Goal: Information Seeking & Learning: Learn about a topic

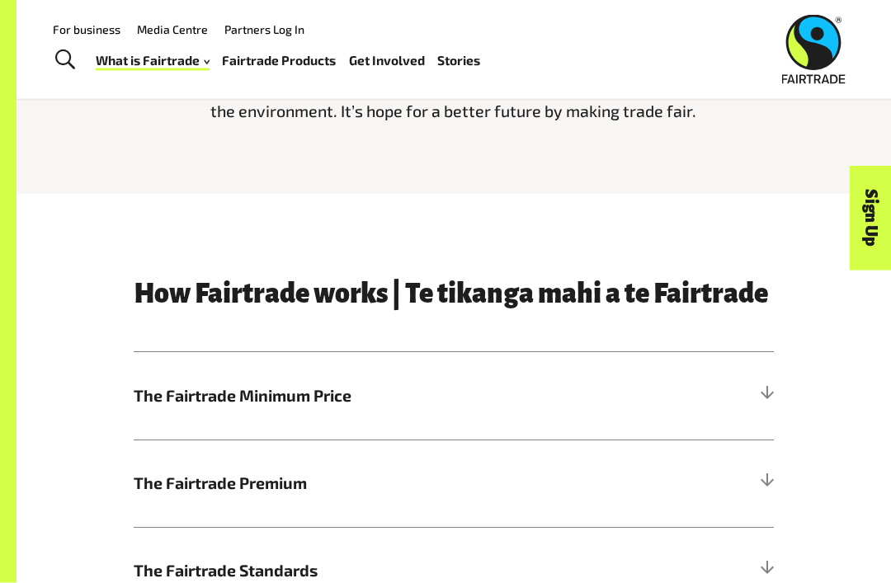
scroll to position [483, 0]
click at [768, 389] on div at bounding box center [766, 396] width 15 height 15
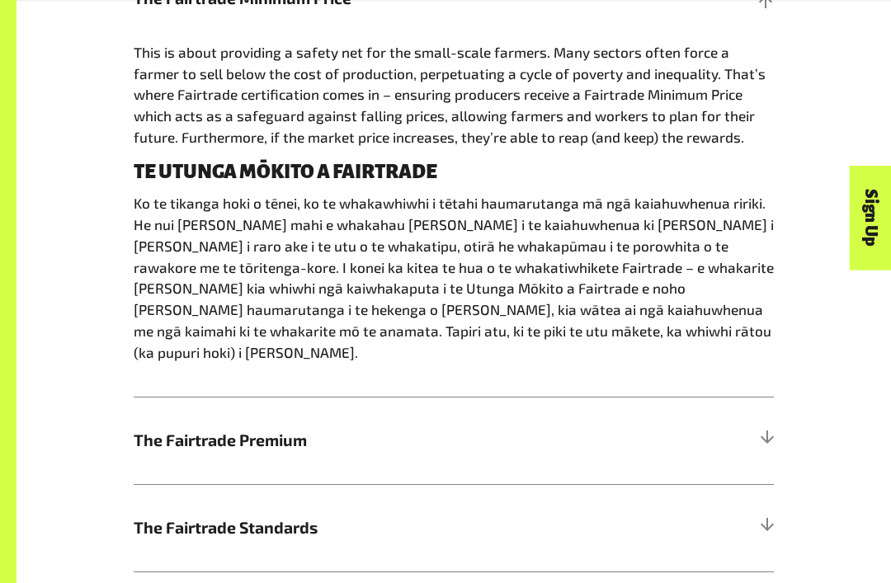
click at [759, 434] on div at bounding box center [766, 441] width 15 height 15
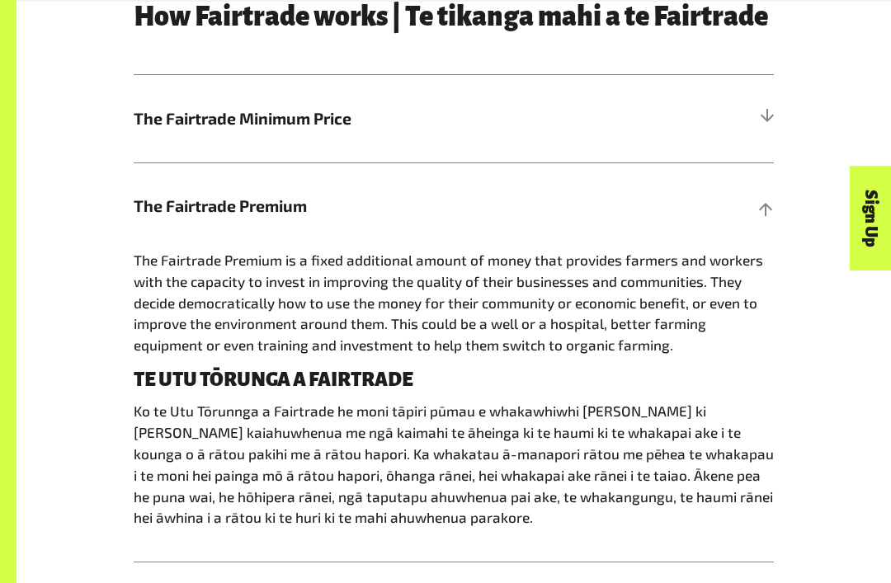
scroll to position [760, 0]
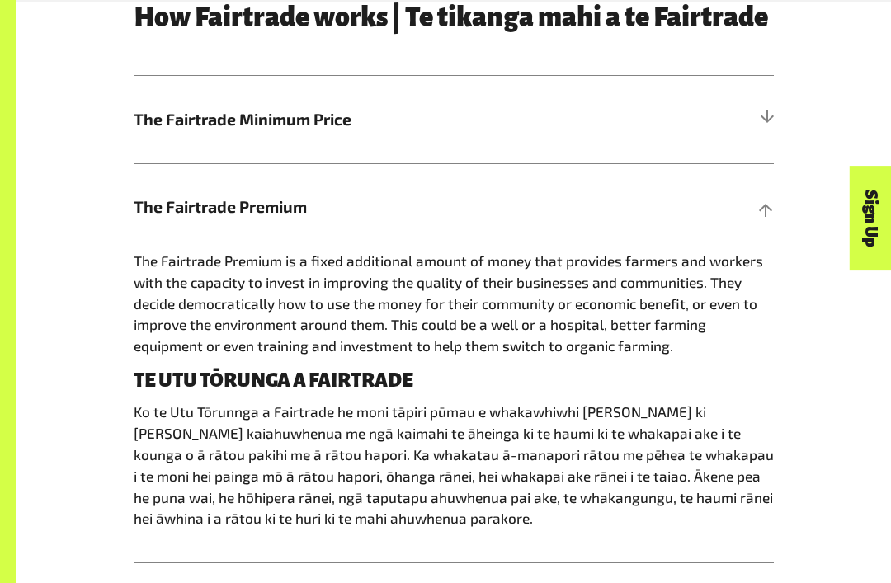
click at [789, 211] on div "How Fairtrade works | Te tikanga mahi a te Fairtrade The Fairtrade Minimum Pric…" at bounding box center [454, 370] width 792 height 735
click at [769, 205] on div at bounding box center [766, 207] width 15 height 15
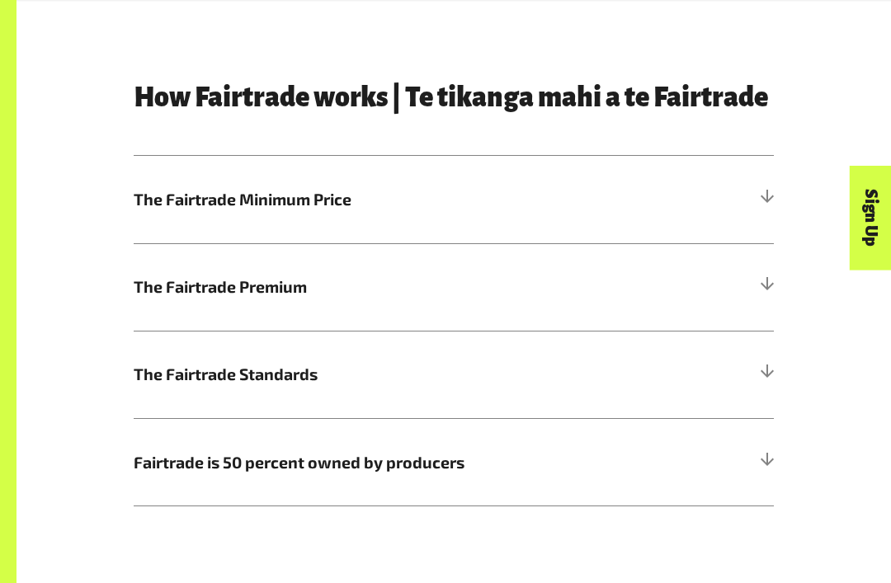
scroll to position [675, 0]
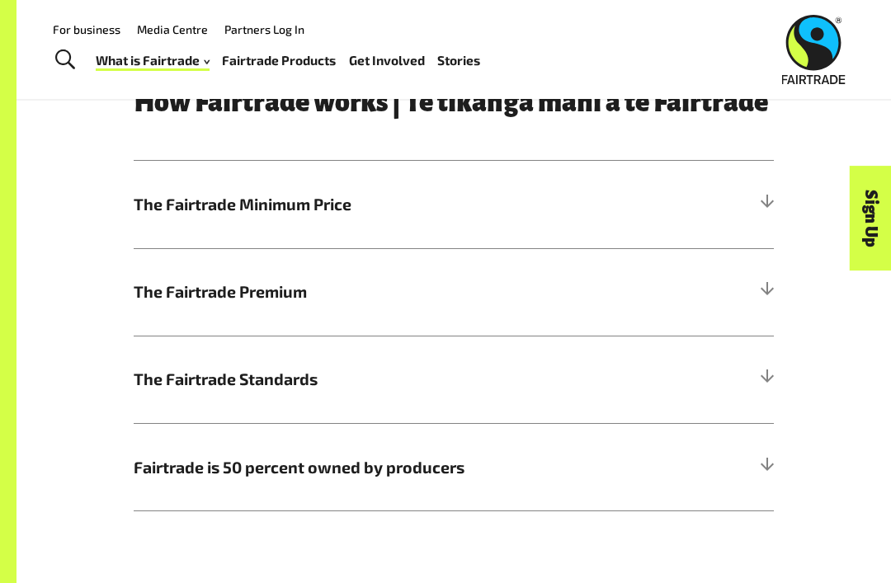
click at [767, 210] on div at bounding box center [766, 204] width 15 height 15
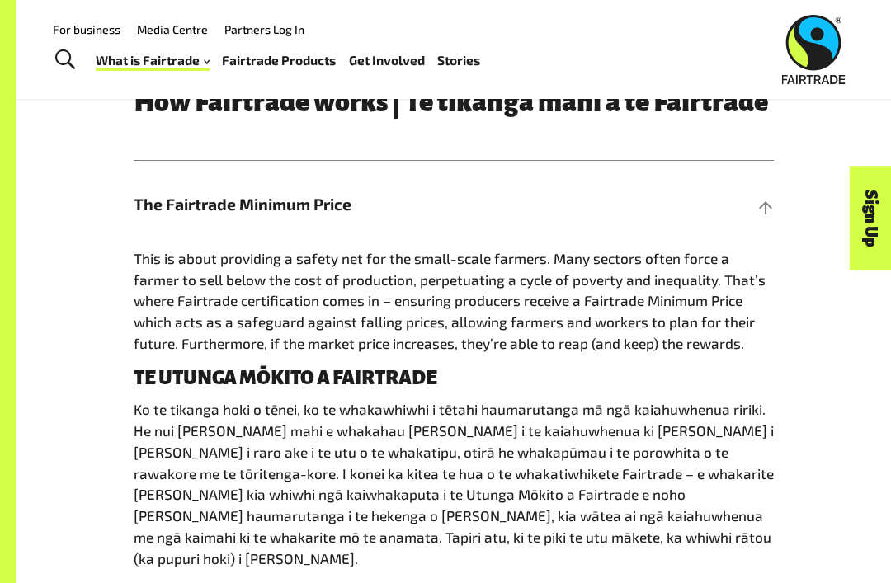
click at [789, 204] on div "How Fairtrade works | Te tikanga mahi a te Fairtrade The Fairtrade Minimum Pric…" at bounding box center [454, 477] width 792 height 778
click at [761, 210] on div at bounding box center [766, 204] width 15 height 15
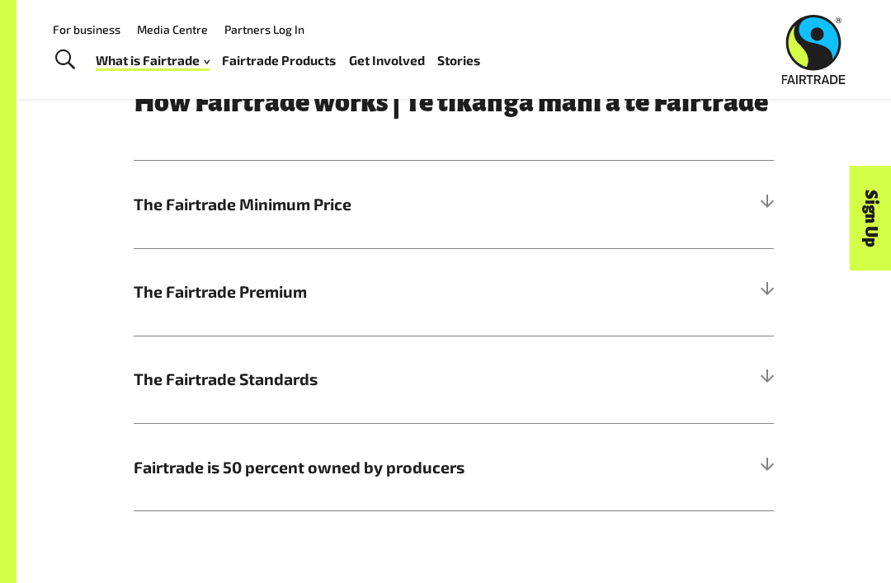
click at [768, 460] on div at bounding box center [766, 467] width 15 height 15
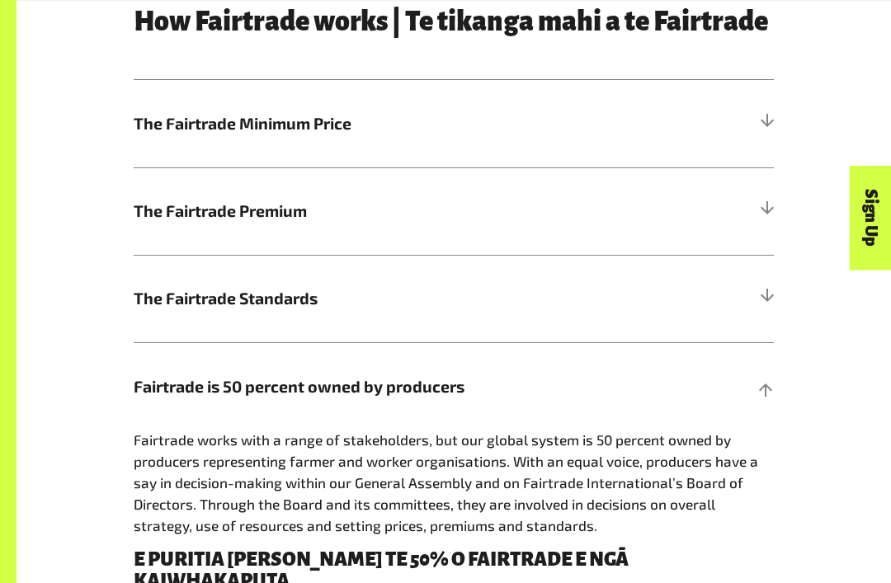
scroll to position [756, 0]
click at [772, 403] on h5 "Fairtrade is 50 percent owned by producers" at bounding box center [454, 385] width 640 height 87
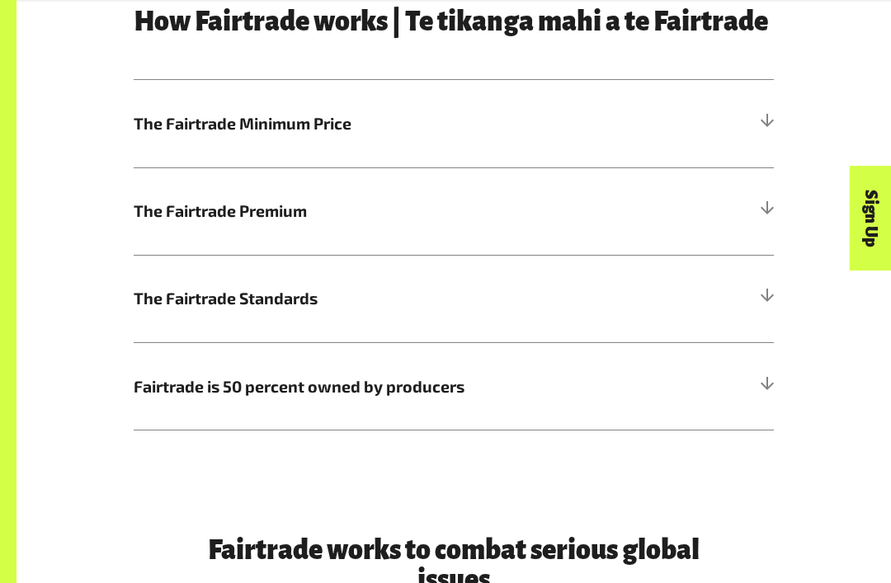
click at [765, 310] on h5 "The Fairtrade Standards" at bounding box center [454, 298] width 640 height 87
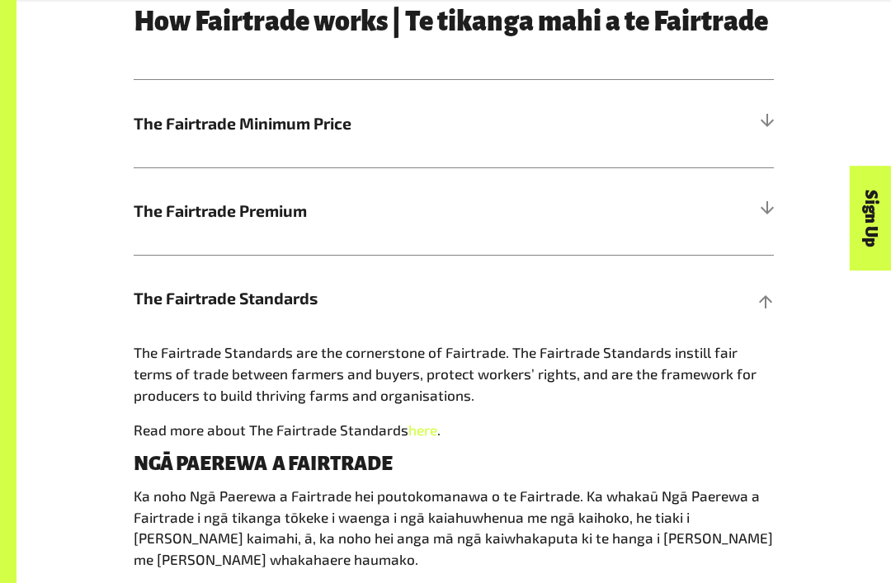
click at [765, 271] on div "Sign Up" at bounding box center [797, 250] width 105 height 42
click at [771, 271] on div "Sign Up" at bounding box center [797, 250] width 105 height 42
click at [770, 271] on div "Sign Up" at bounding box center [797, 250] width 105 height 42
click at [765, 303] on div at bounding box center [766, 298] width 15 height 15
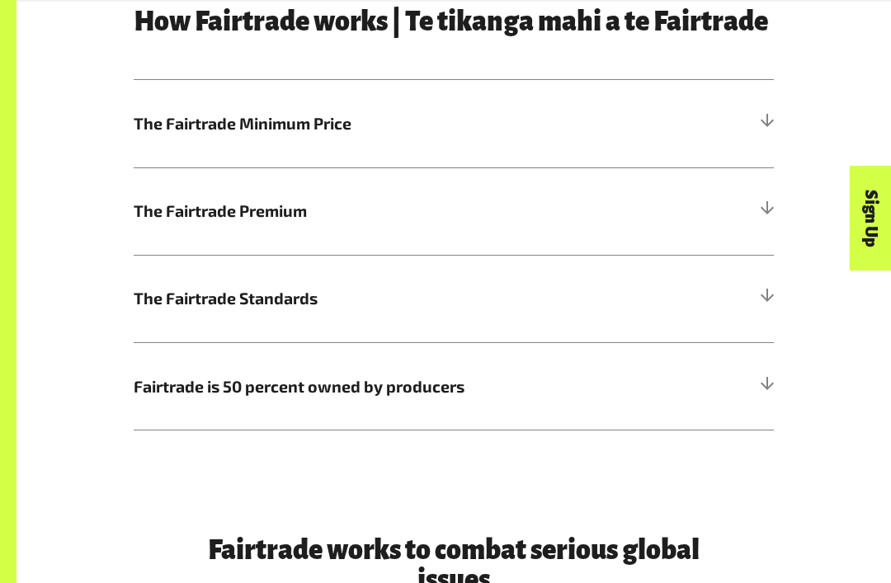
click at [767, 309] on h5 "The Fairtrade Standards" at bounding box center [454, 298] width 640 height 87
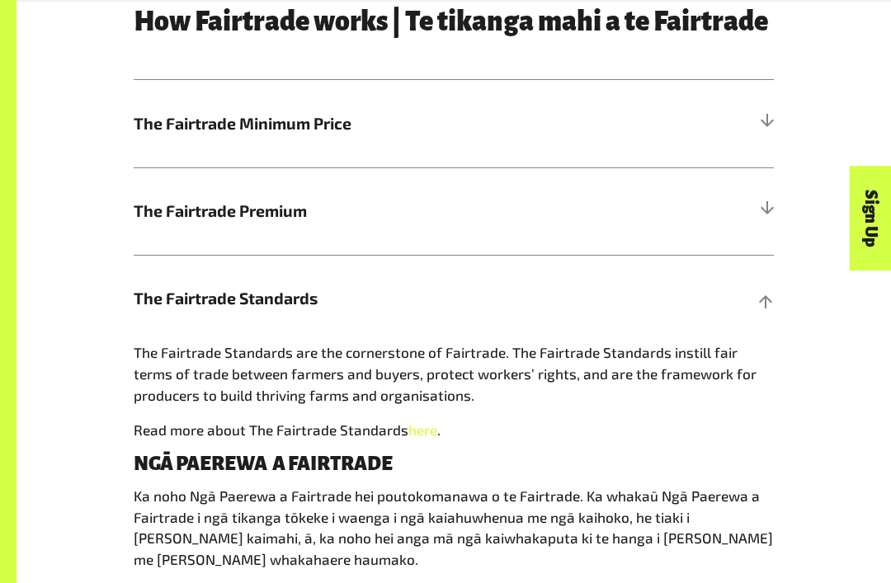
click at [761, 311] on h5 "The Fairtrade Standards" at bounding box center [454, 298] width 640 height 87
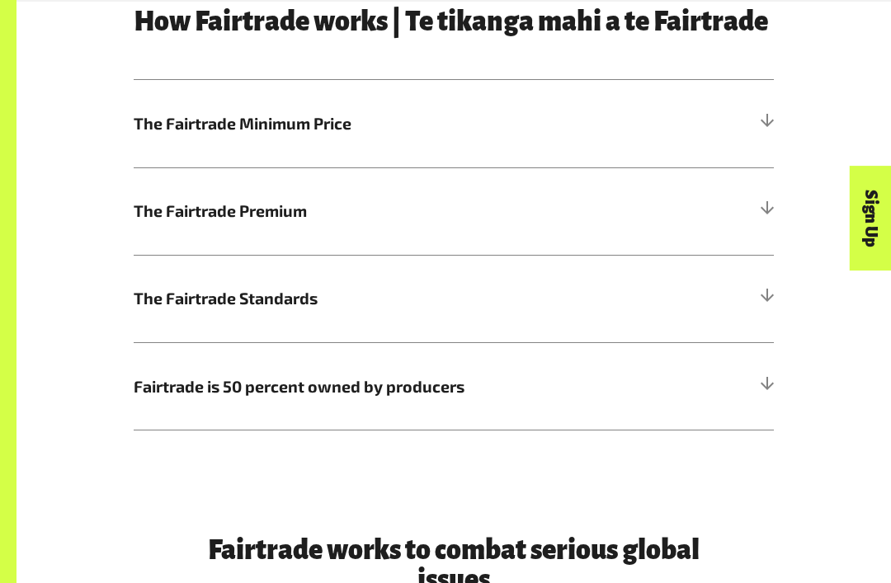
click at [761, 271] on div "Sign Up" at bounding box center [797, 250] width 105 height 42
click at [761, 212] on div at bounding box center [766, 211] width 15 height 15
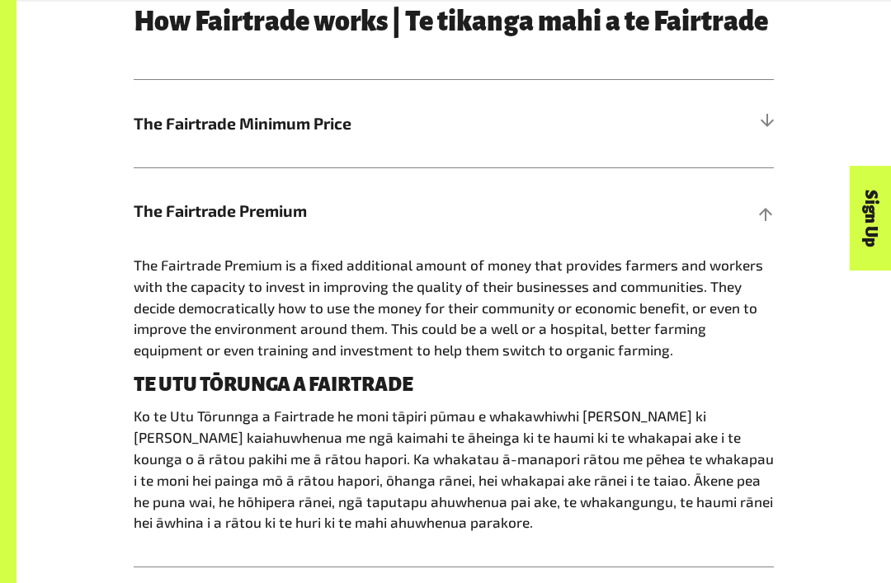
click at [772, 204] on div at bounding box center [766, 211] width 15 height 15
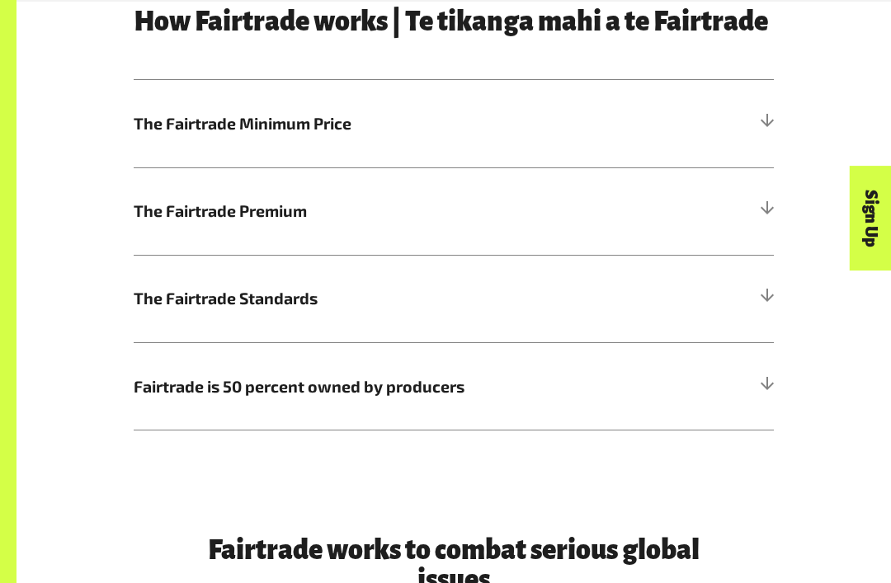
click at [770, 212] on div at bounding box center [766, 211] width 15 height 15
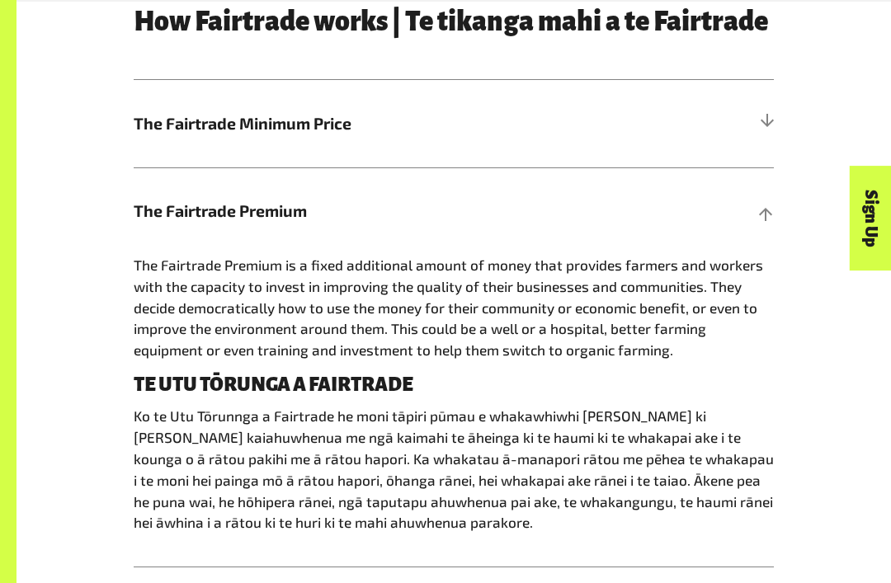
click at [784, 214] on div "How Fairtrade works | Te tikanga mahi a te Fairtrade The Fairtrade Minimum Pric…" at bounding box center [454, 374] width 792 height 735
click at [744, 204] on h5 "The Fairtrade Premium" at bounding box center [454, 210] width 640 height 87
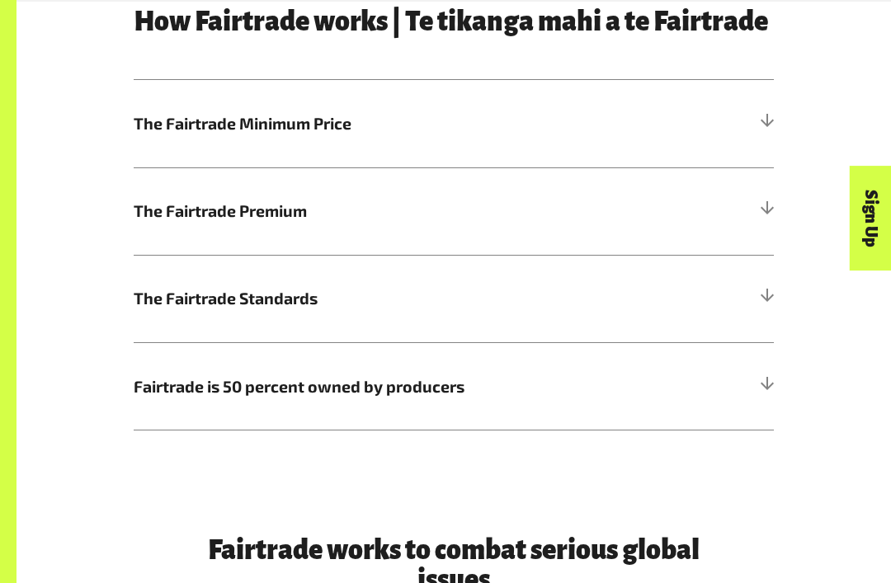
click at [168, 313] on h5 "The Fairtrade Standards" at bounding box center [454, 298] width 640 height 87
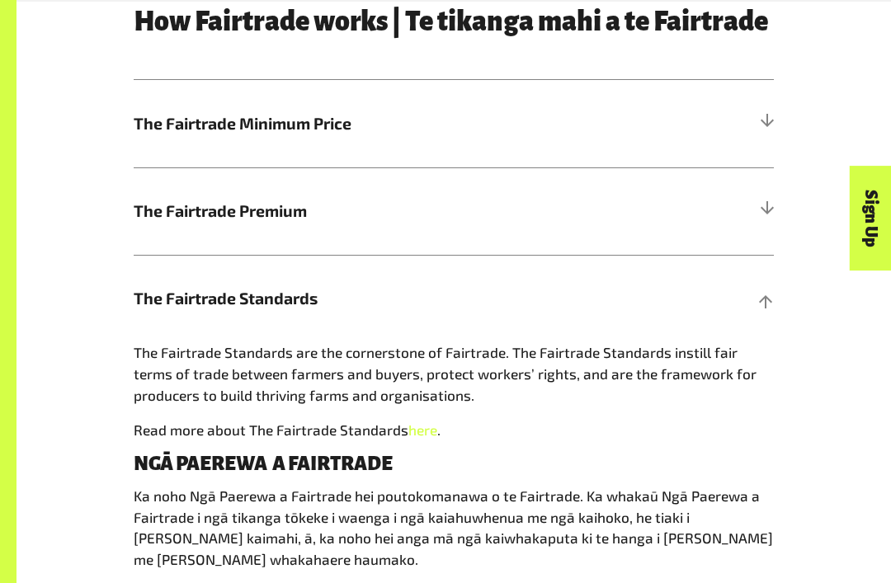
click at [752, 309] on h5 "The Fairtrade Standards" at bounding box center [454, 298] width 640 height 87
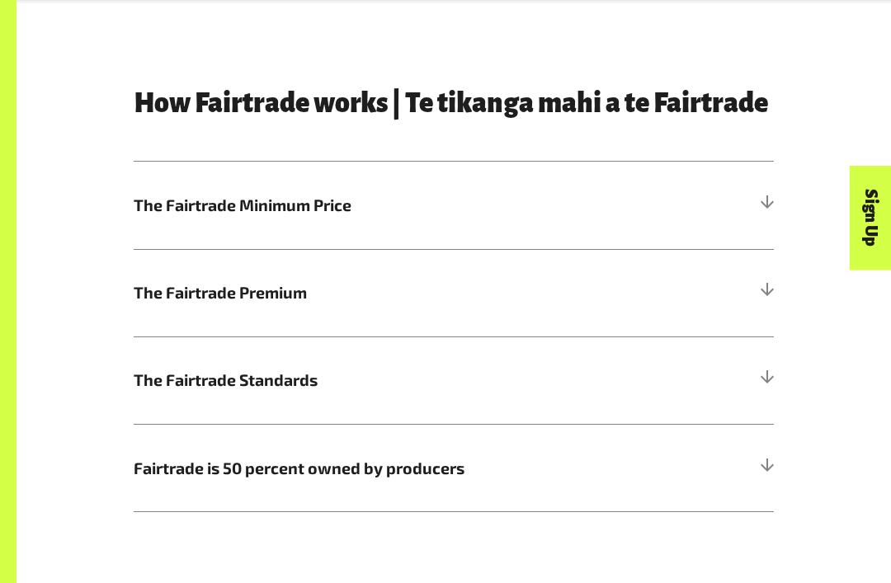
scroll to position [674, 0]
click at [764, 384] on div at bounding box center [766, 380] width 15 height 15
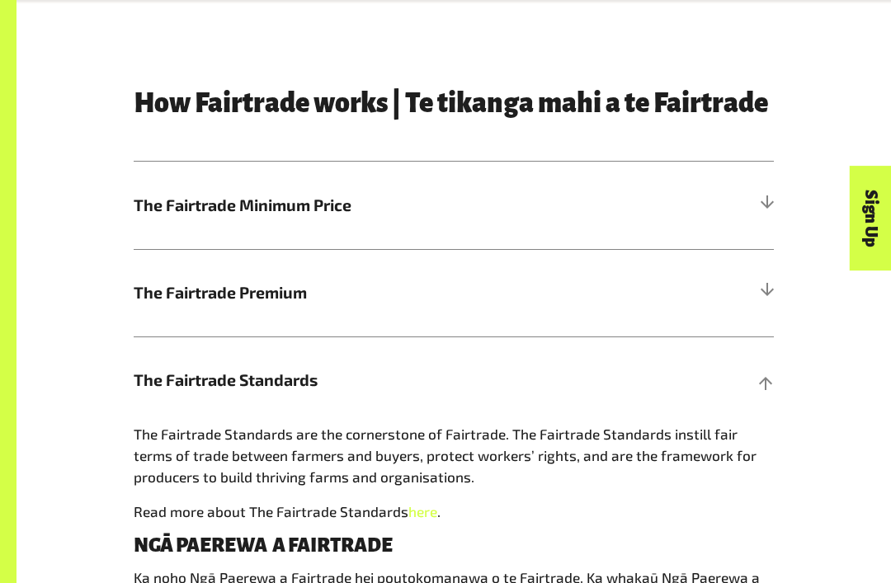
click at [773, 397] on h5 "The Fairtrade Standards" at bounding box center [454, 380] width 640 height 87
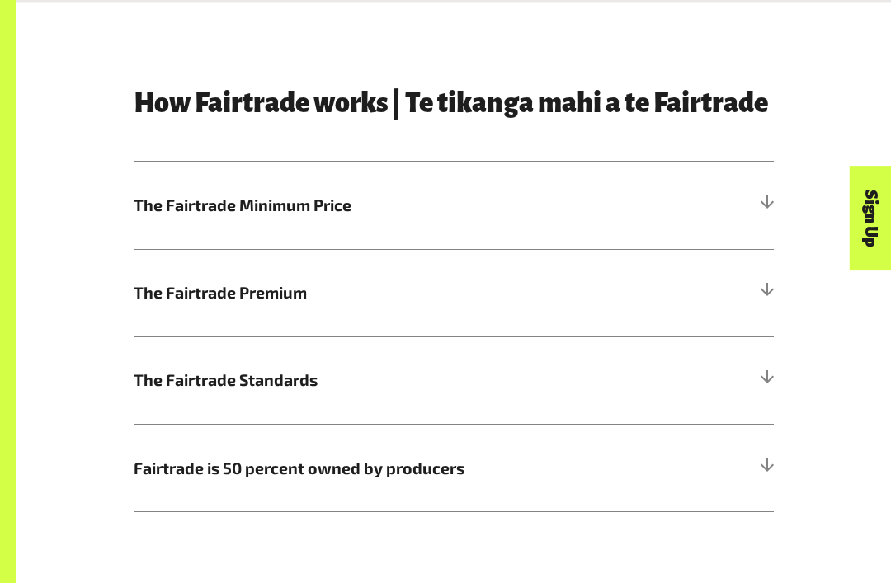
click at [766, 218] on h5 "The Fairtrade Minimum Price" at bounding box center [454, 205] width 640 height 87
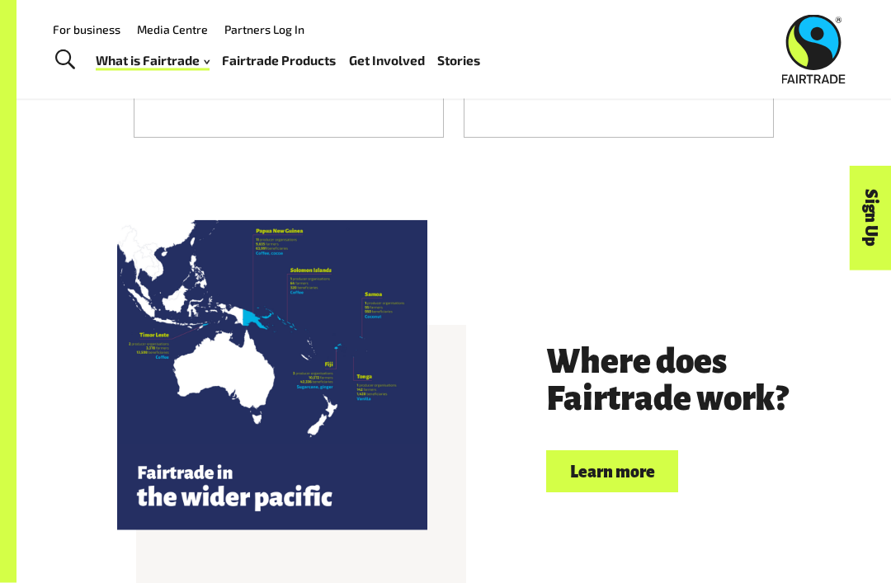
scroll to position [3428, 0]
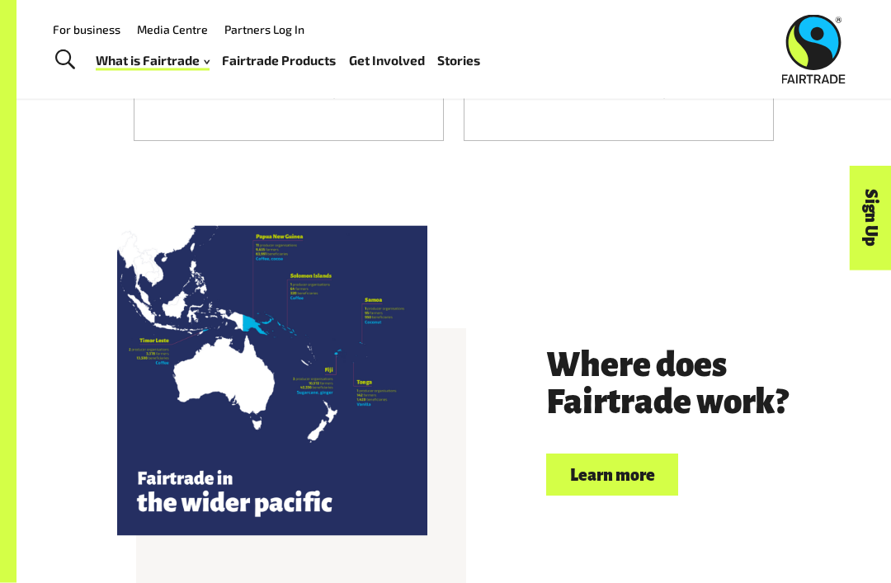
click at [628, 455] on link "Learn more" at bounding box center [612, 476] width 132 height 42
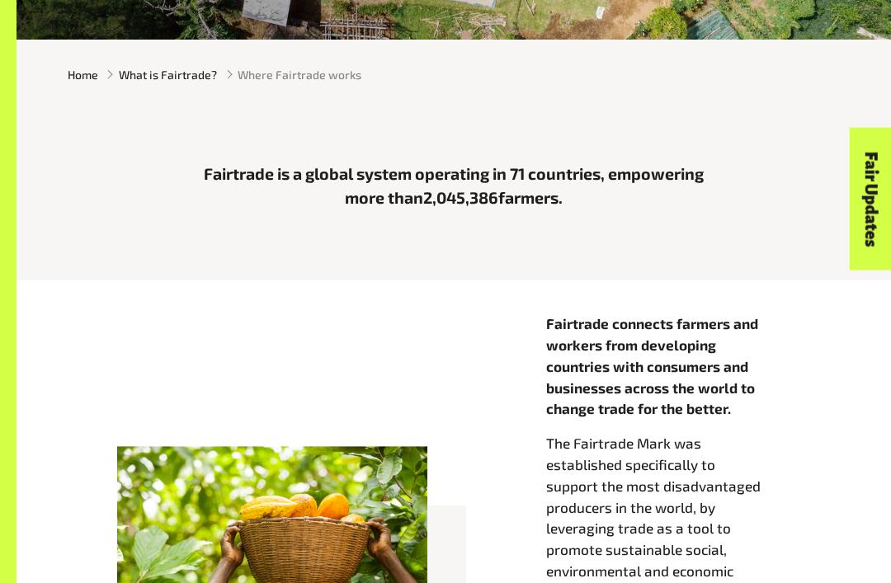
scroll to position [317, 0]
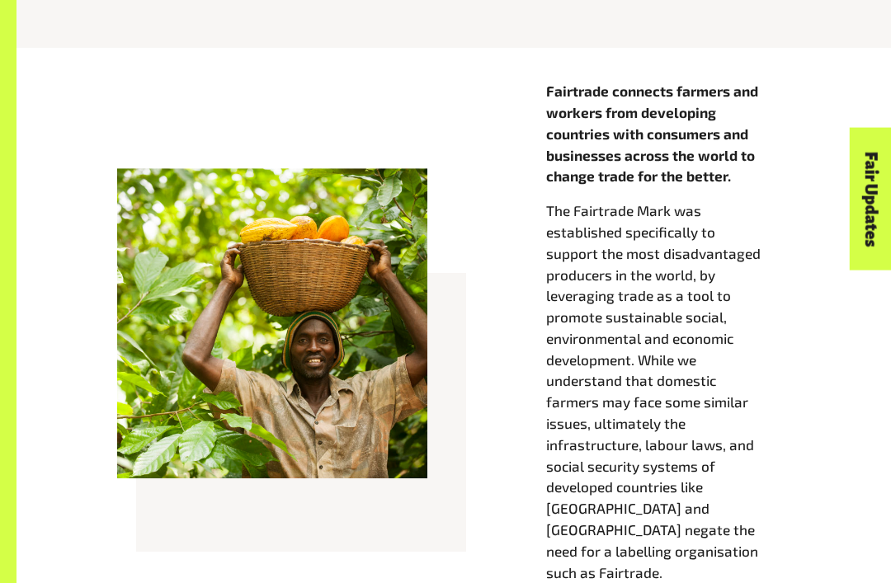
click at [346, 582] on div "Fairtrade connects farmers and workers from developing countries with consumers…" at bounding box center [454, 367] width 792 height 570
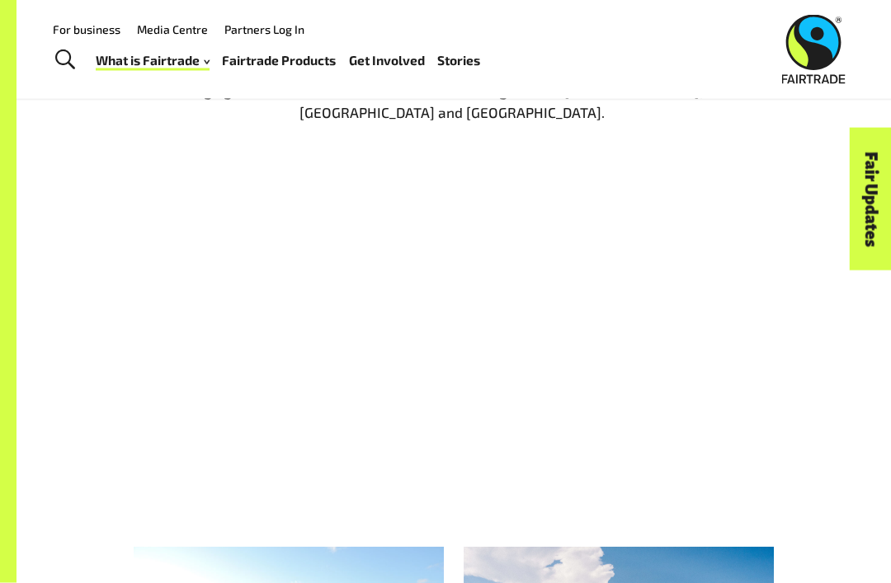
scroll to position [1913, 0]
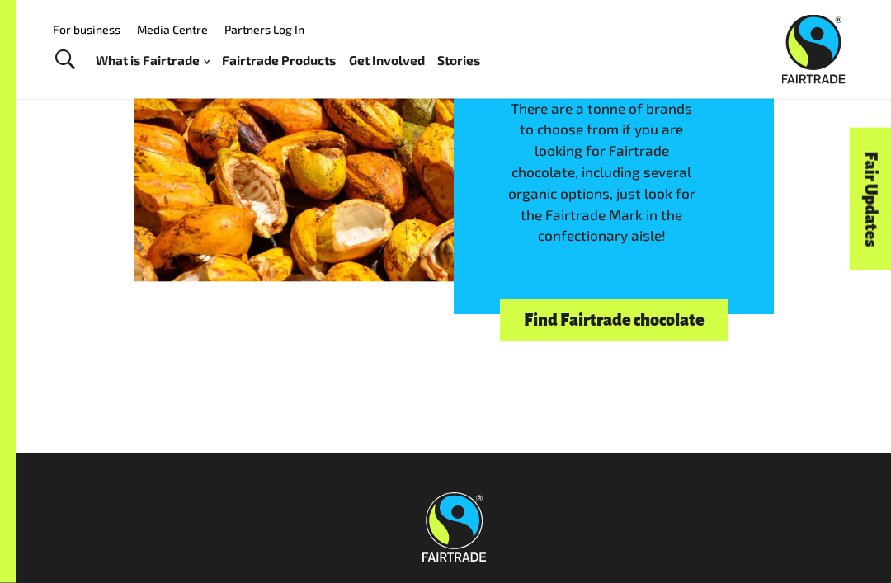
scroll to position [3571, 0]
